Goal: Information Seeking & Learning: Learn about a topic

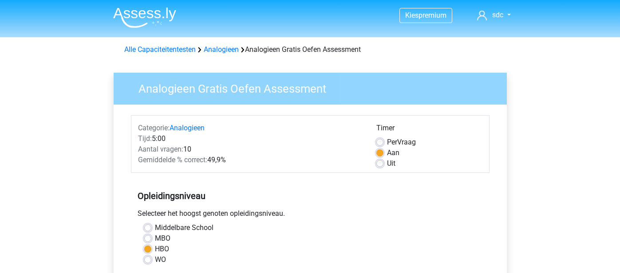
scroll to position [190, 0]
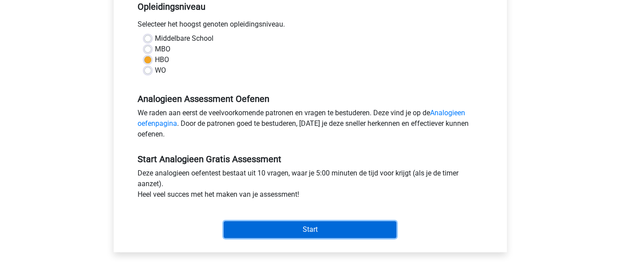
click at [355, 229] on input "Start" at bounding box center [310, 230] width 173 height 17
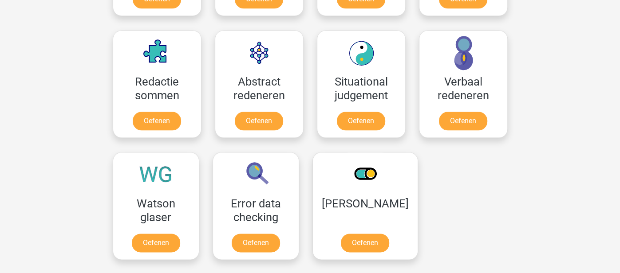
scroll to position [642, 0]
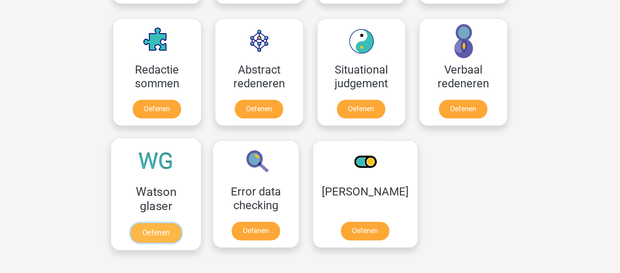
click at [157, 226] on link "Oefenen" at bounding box center [156, 233] width 51 height 20
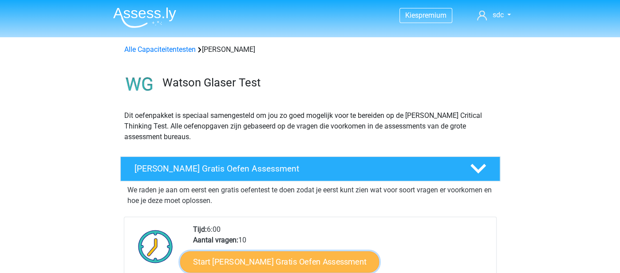
click at [277, 263] on link "Start [PERSON_NAME] Gratis Oefen Assessment" at bounding box center [279, 262] width 199 height 21
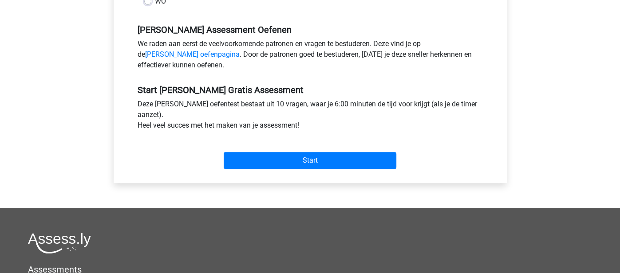
scroll to position [257, 0]
